Goal: Information Seeking & Learning: Understand process/instructions

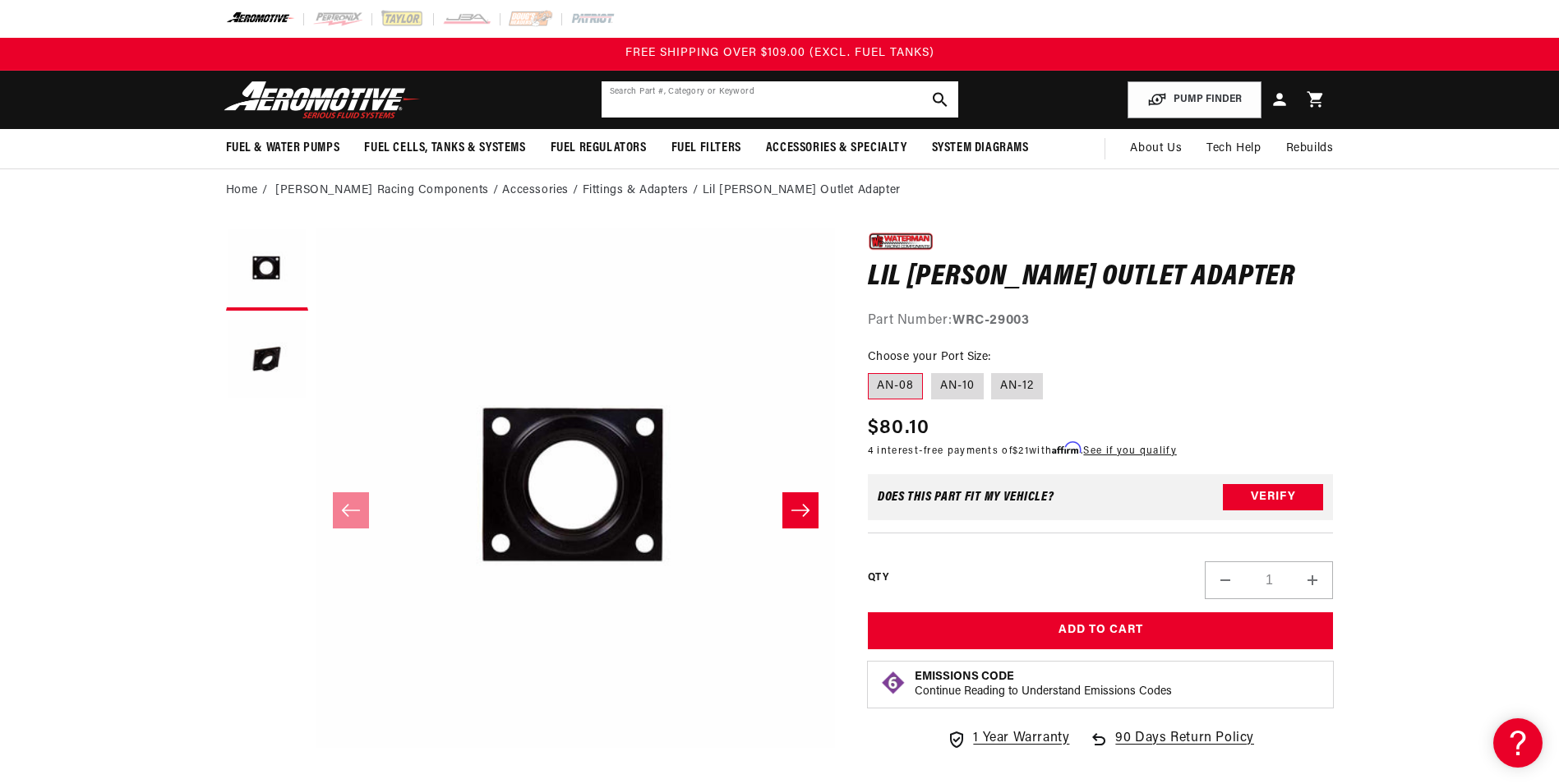
drag, startPoint x: 0, startPoint y: 0, endPoint x: 645, endPoint y: 88, distance: 651.0
click at [645, 88] on input "text" at bounding box center [780, 100] width 357 height 37
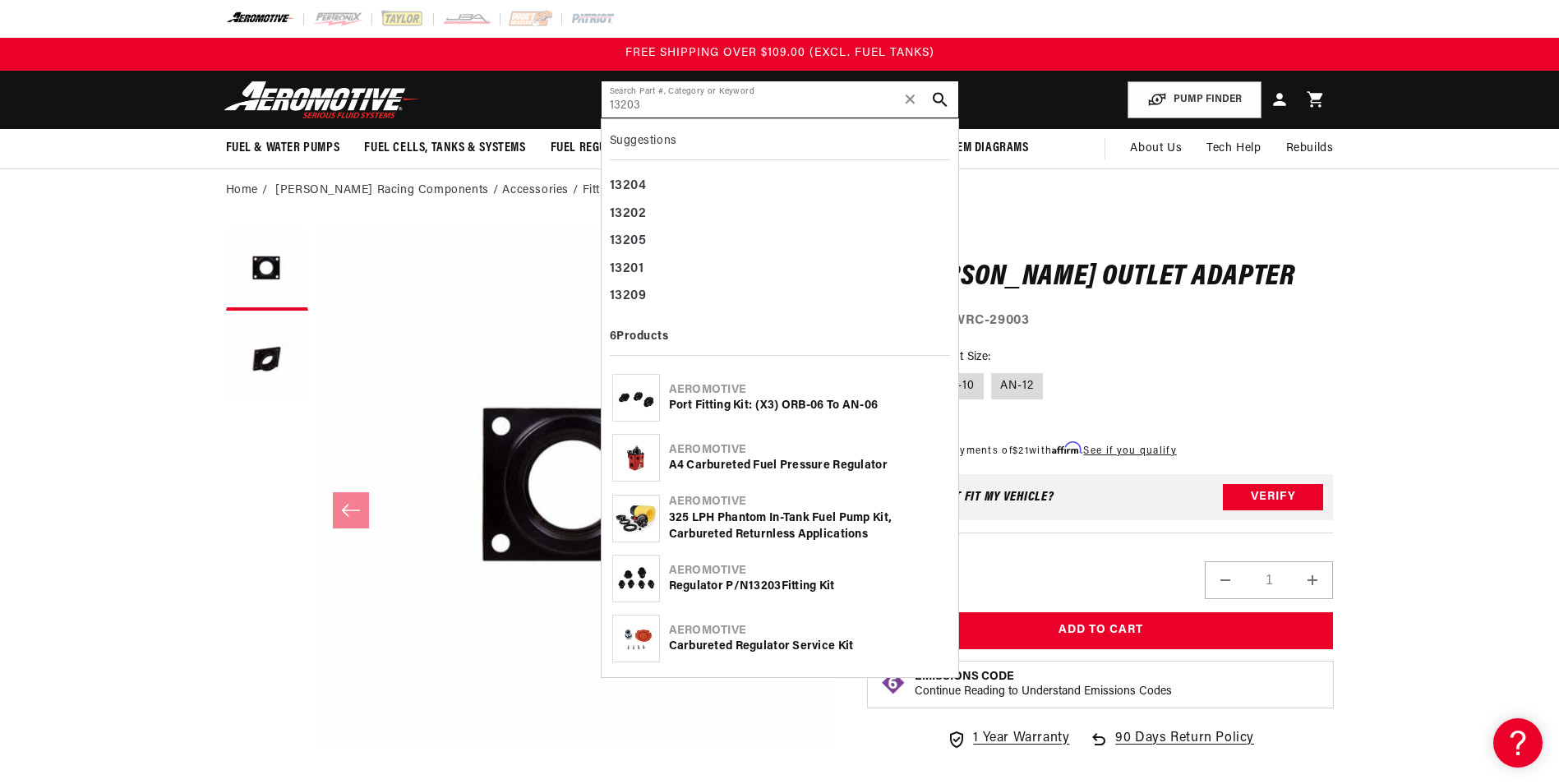
type input "13203"
click at [766, 463] on div "A4 Carbureted Fuel Pressure Regulator" at bounding box center [808, 466] width 278 height 17
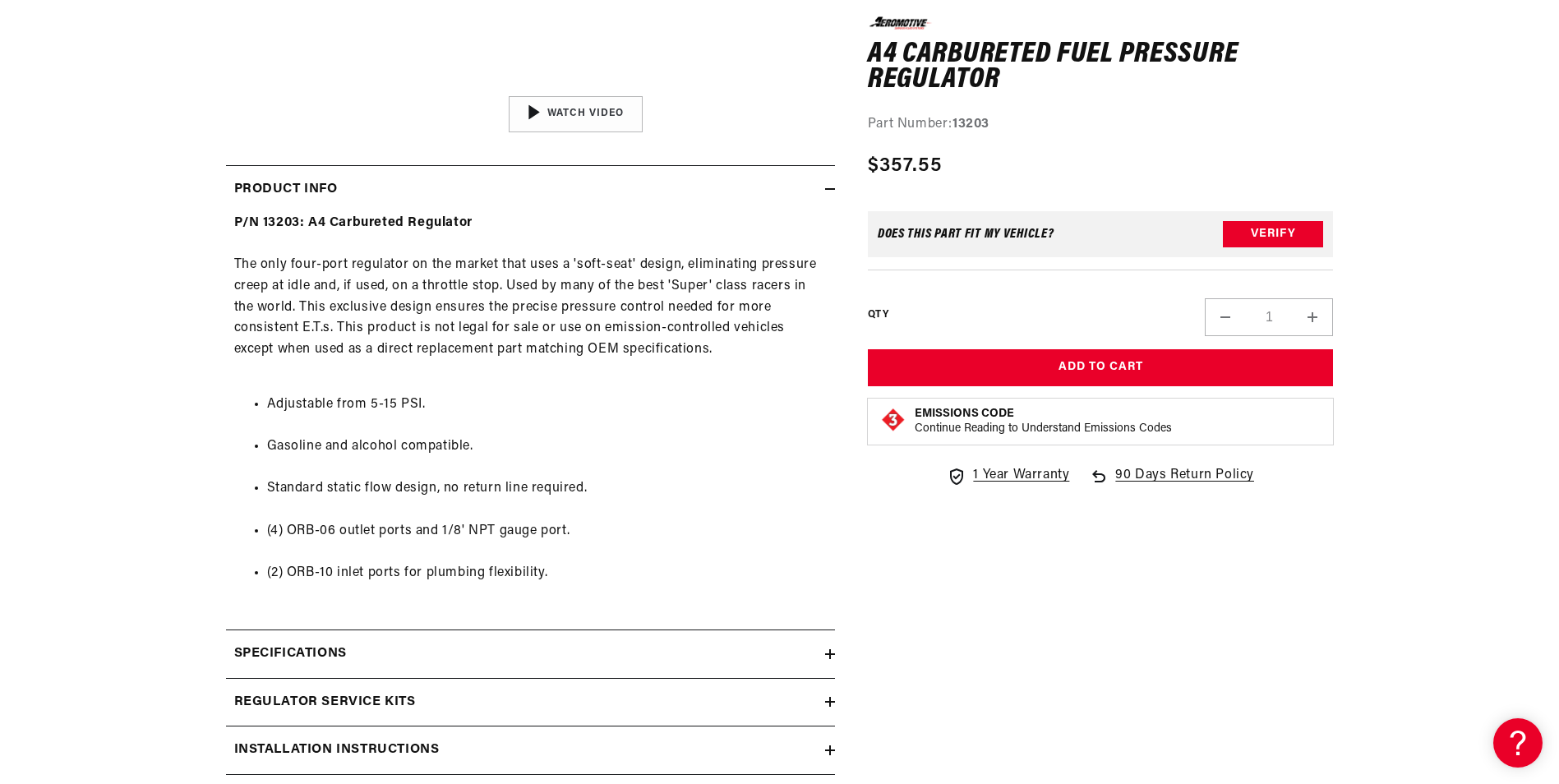
scroll to position [904, 0]
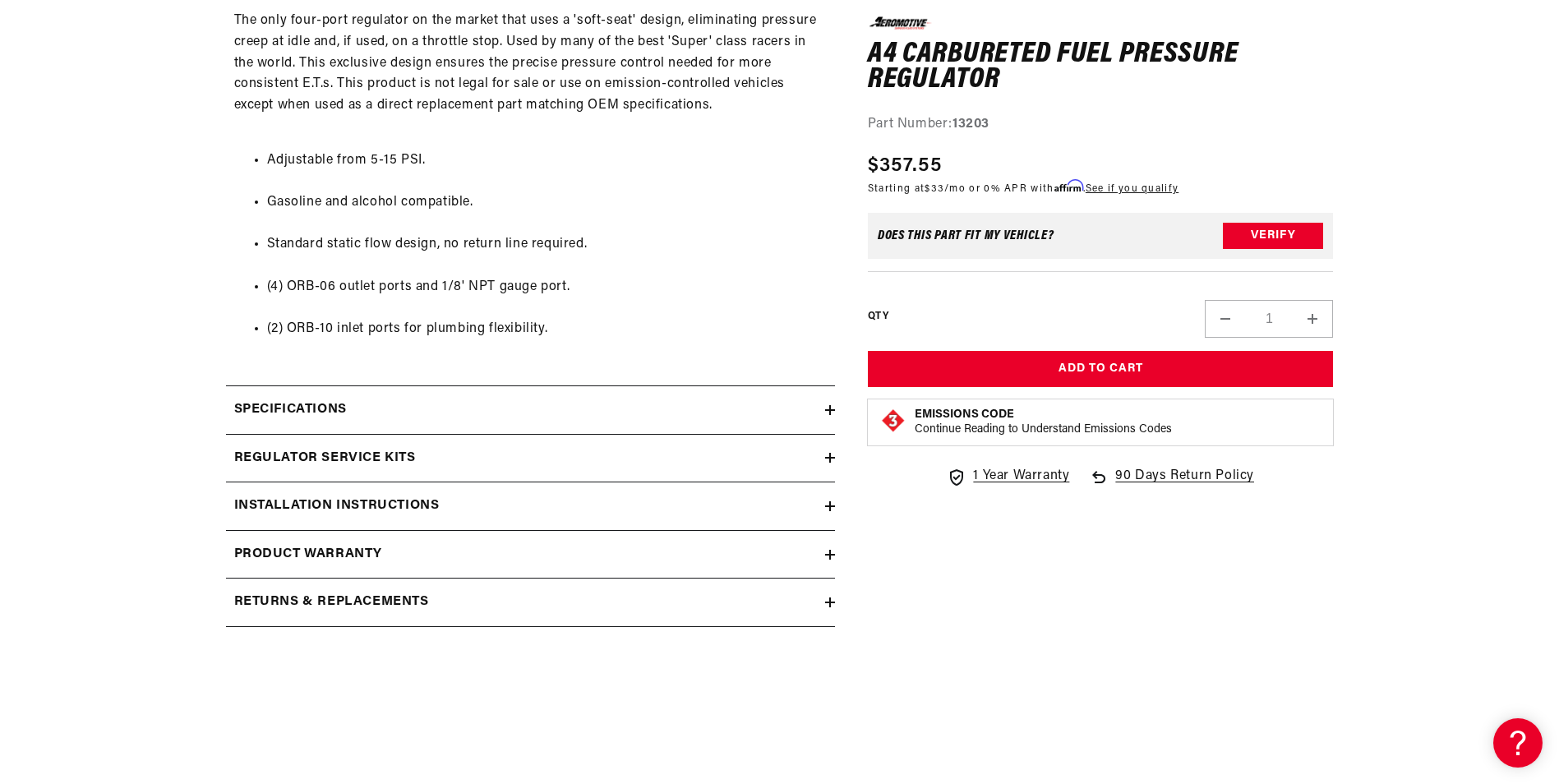
click at [306, 406] on h2 "Specifications" at bounding box center [291, 410] width 113 height 22
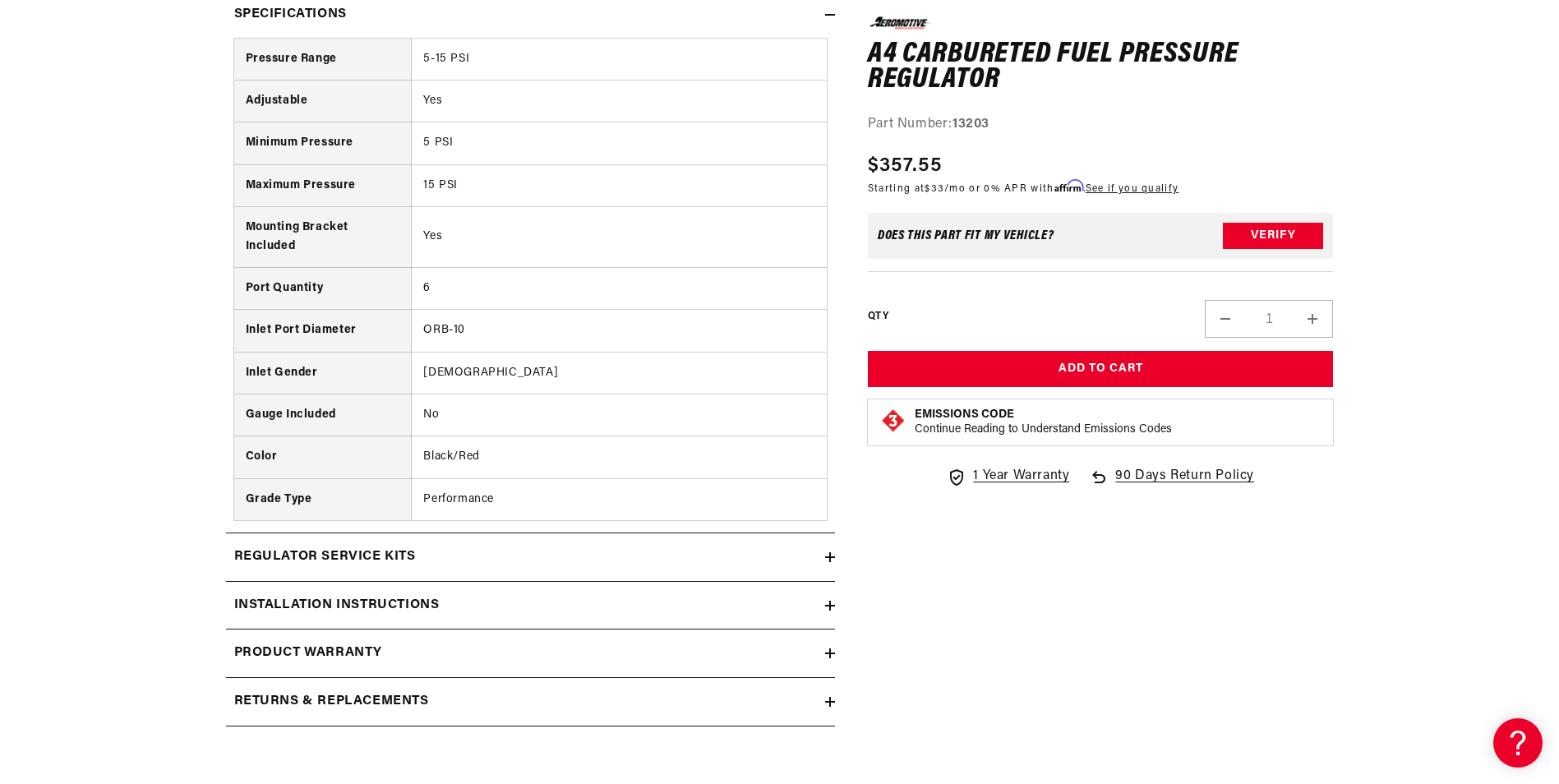
scroll to position [1479, 0]
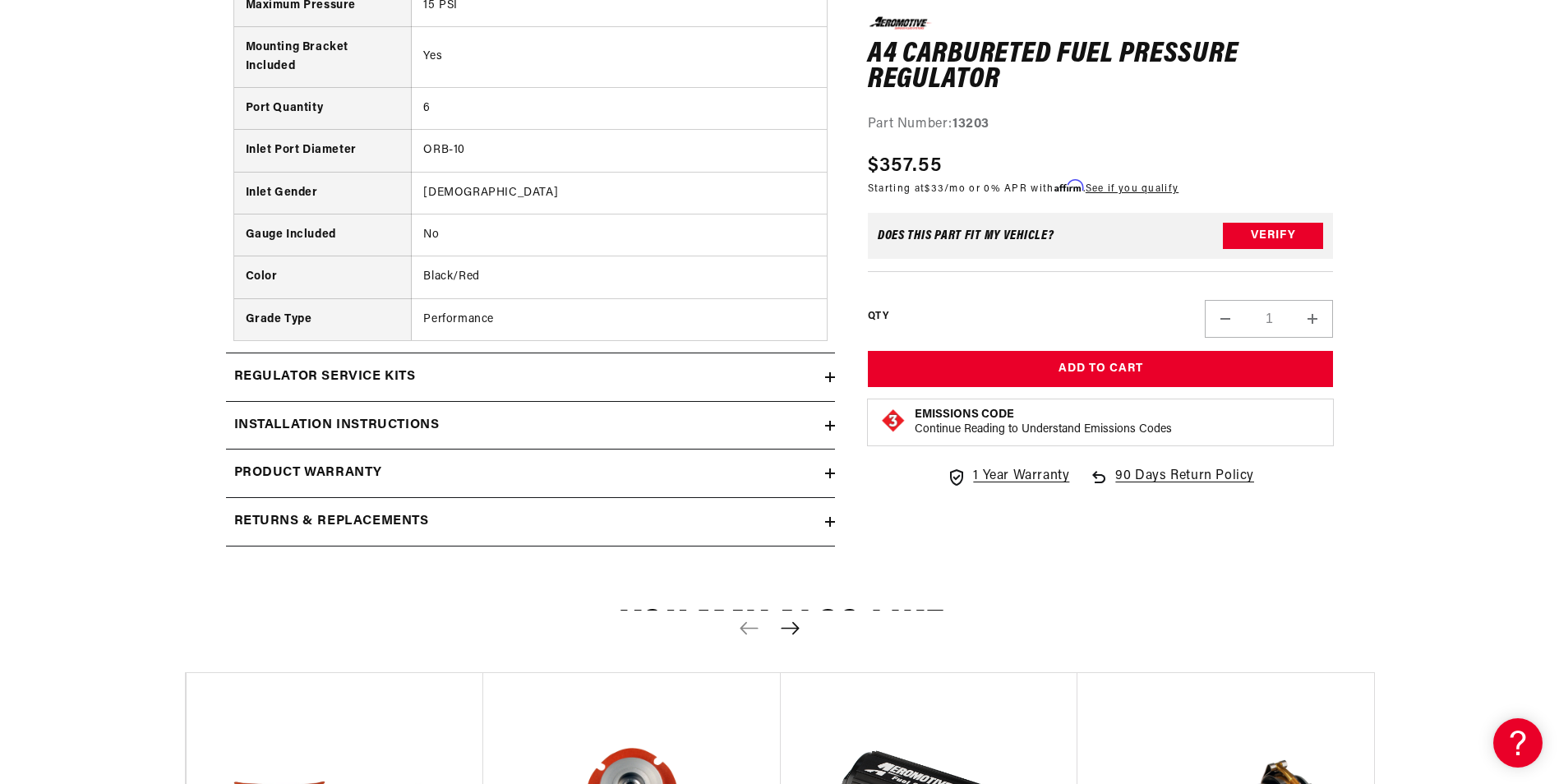
click at [394, 429] on h2 "Installation Instructions" at bounding box center [336, 426] width 205 height 22
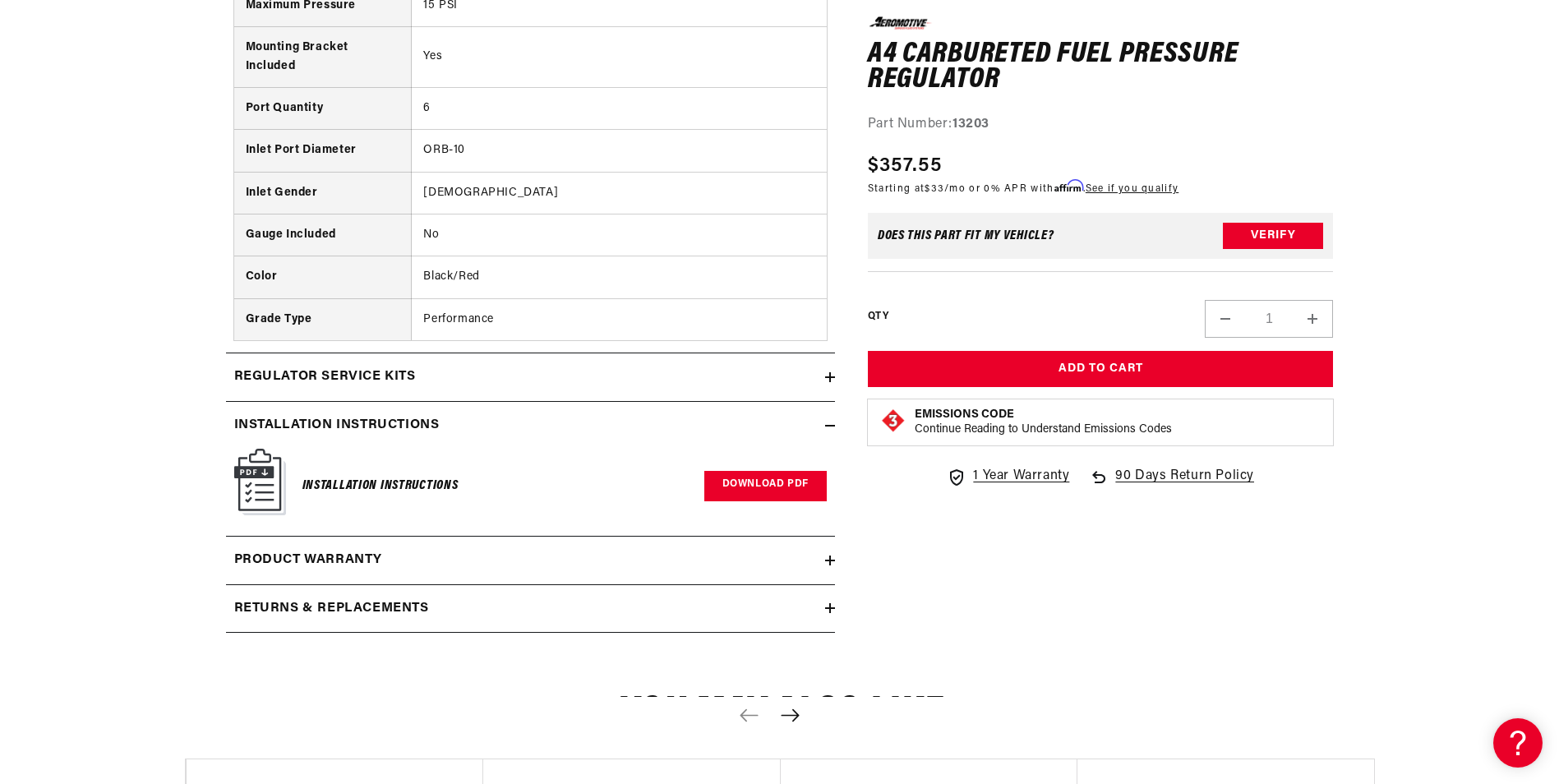
click at [757, 499] on link "Download PDF" at bounding box center [765, 486] width 122 height 31
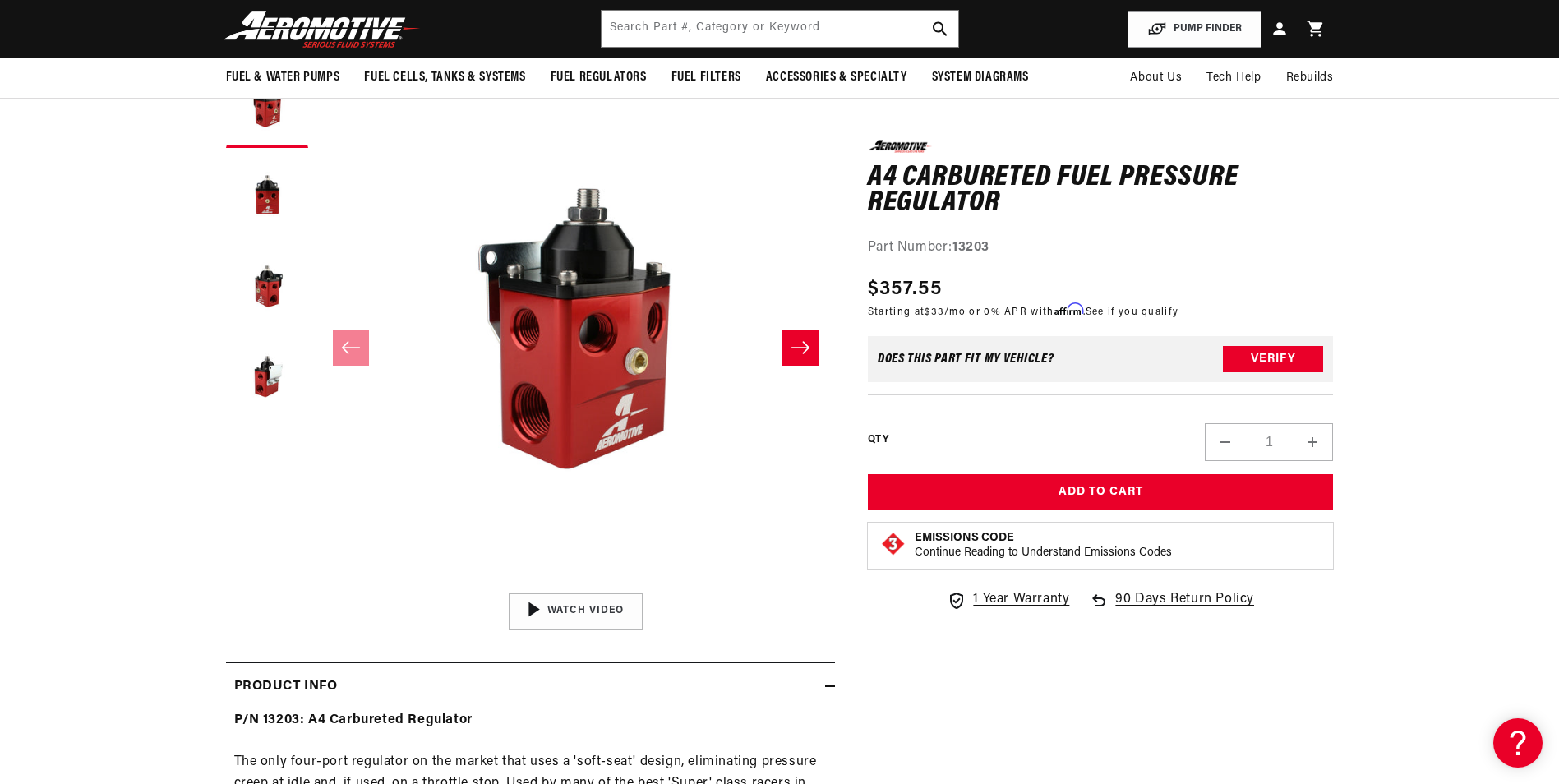
scroll to position [0, 0]
